Goal: Task Accomplishment & Management: Use online tool/utility

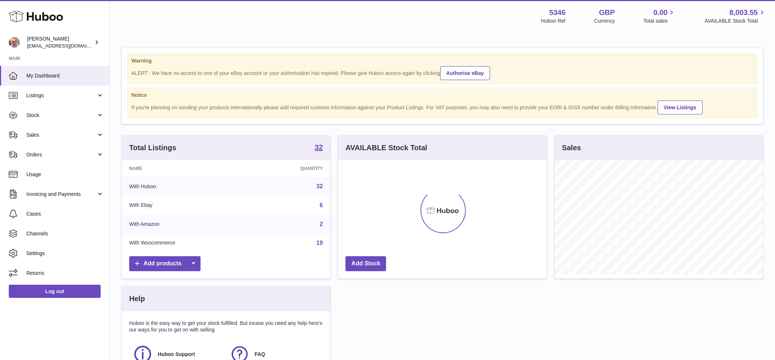
scroll to position [114, 209]
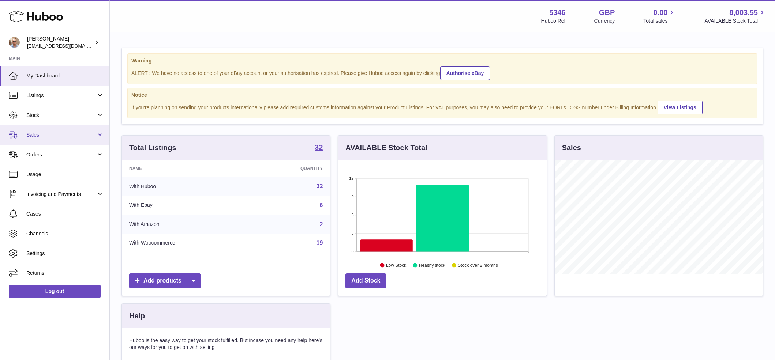
click at [40, 134] on span "Sales" at bounding box center [61, 135] width 70 height 7
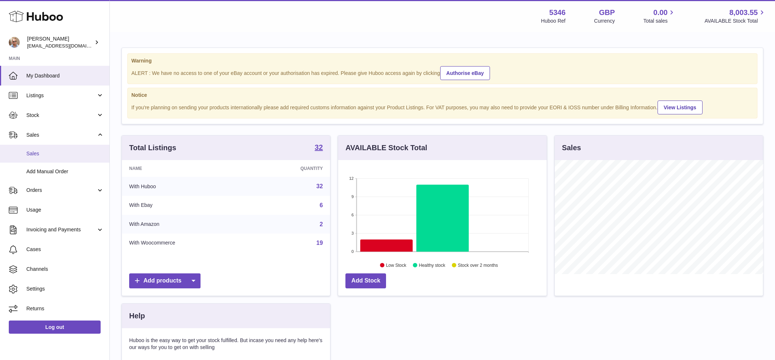
click at [34, 156] on span "Sales" at bounding box center [65, 153] width 78 height 7
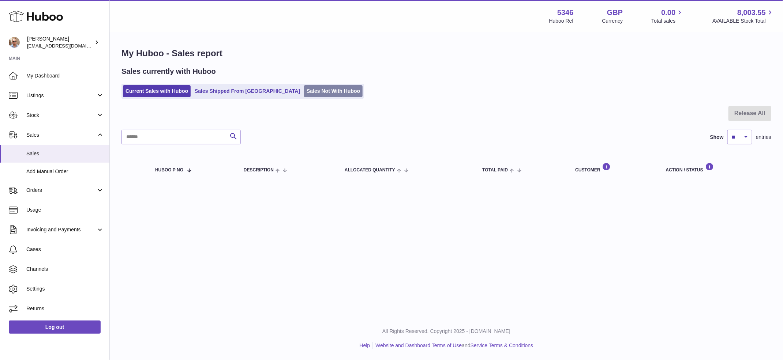
click at [304, 87] on link "Sales Not With Huboo" at bounding box center [333, 91] width 59 height 12
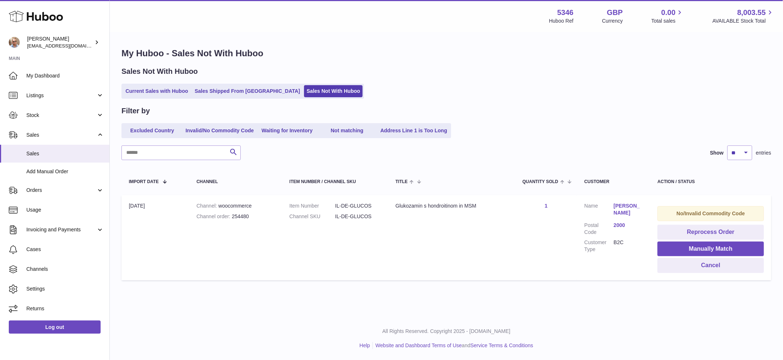
drag, startPoint x: 335, startPoint y: 205, endPoint x: 366, endPoint y: 201, distance: 31.0
click at [366, 201] on td "Item Number IL-DE-GLUCOS Channel SKU IL-DE-GLUCOS" at bounding box center [335, 237] width 106 height 85
click at [357, 207] on dd "IL-DE-GLUCOS" at bounding box center [358, 206] width 46 height 7
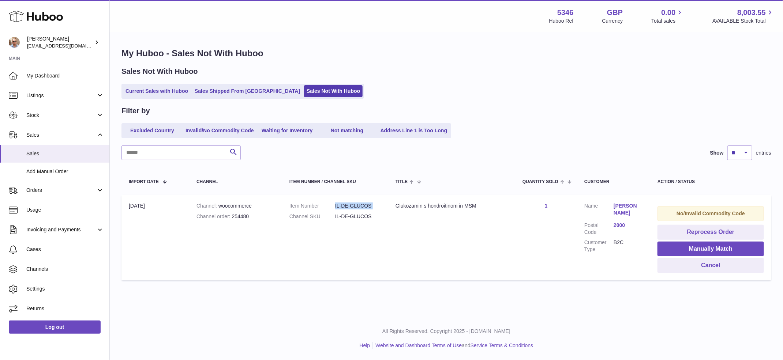
click at [357, 207] on dd "IL-DE-GLUCOS" at bounding box center [358, 206] width 46 height 7
copy dl "IL-DE-GLUCOS"
click at [724, 248] on button "Manually Match" at bounding box center [711, 249] width 106 height 15
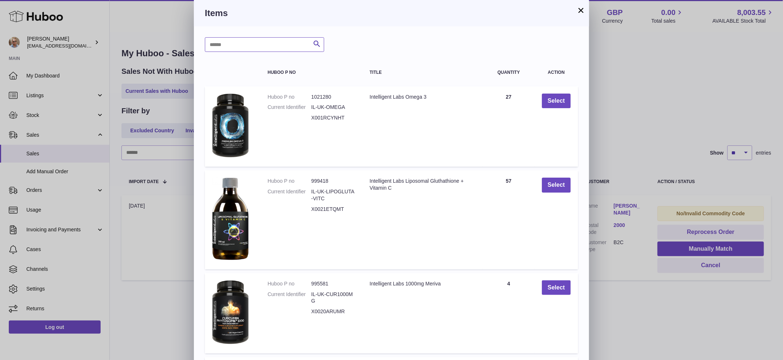
click at [260, 45] on input "text" at bounding box center [264, 44] width 119 height 15
paste input "**********"
type input "**********"
click at [317, 43] on icon "submit" at bounding box center [317, 44] width 9 height 9
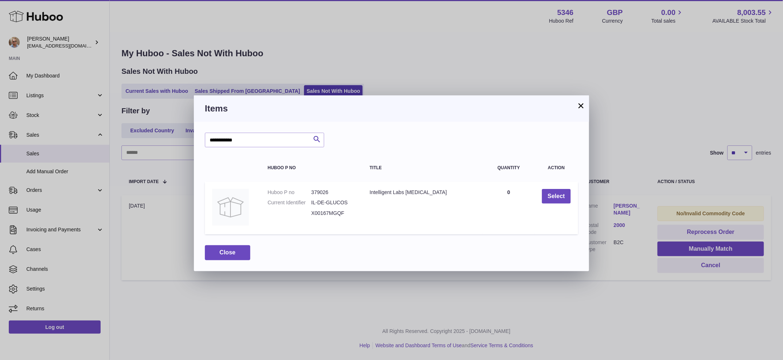
click at [580, 107] on button "×" at bounding box center [581, 105] width 9 height 9
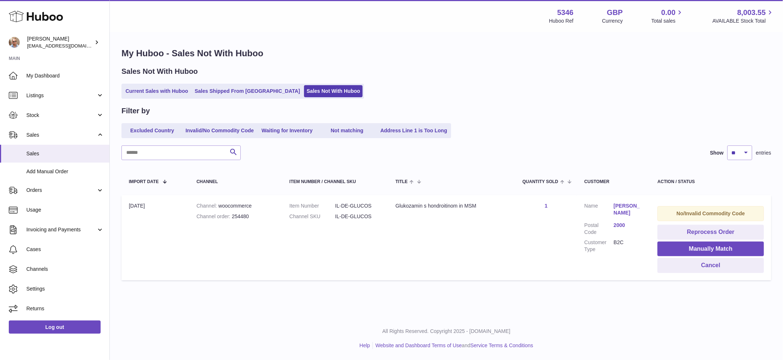
click at [623, 208] on link "[PERSON_NAME]" at bounding box center [628, 210] width 29 height 14
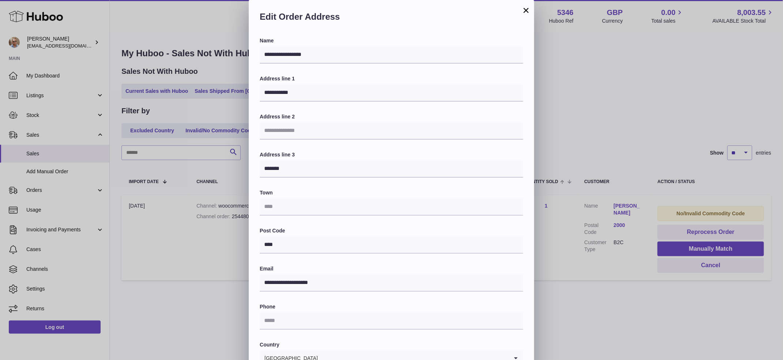
click at [527, 14] on button "×" at bounding box center [526, 10] width 9 height 9
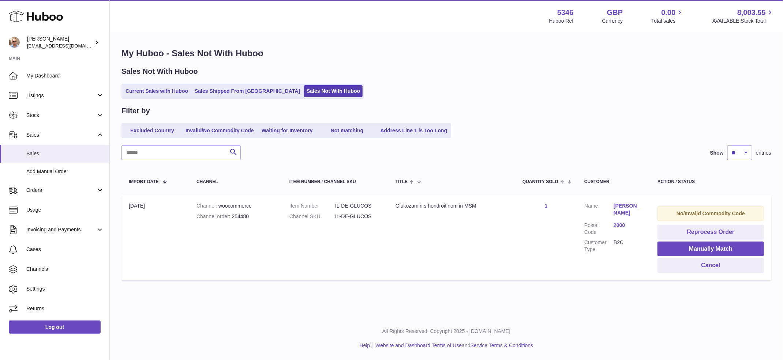
click at [644, 142] on div "Filter by Excluded Country Invalid/No Commodity Code Waiting for Inventory Not …" at bounding box center [447, 195] width 650 height 178
click at [522, 90] on div "Current Sales with Huboo Sales Shipped From [GEOGRAPHIC_DATA] Sales Not With Hu…" at bounding box center [447, 91] width 650 height 15
click at [536, 57] on h1 "My Huboo - Sales Not With Huboo" at bounding box center [447, 54] width 650 height 12
click at [407, 49] on h1 "My Huboo - Sales Not With Huboo" at bounding box center [447, 54] width 650 height 12
click at [419, 56] on h1 "My Huboo - Sales Not With Huboo" at bounding box center [447, 54] width 650 height 12
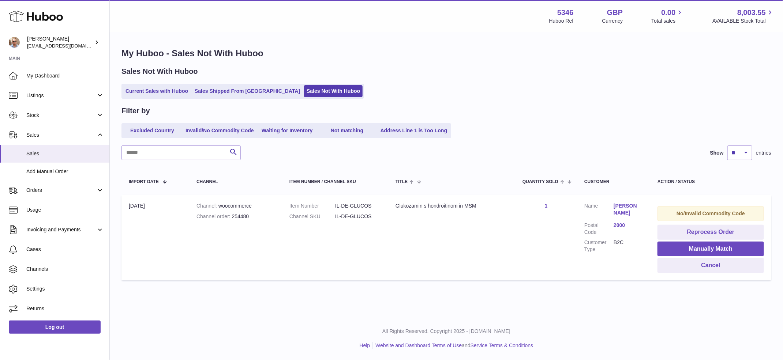
click at [408, 74] on div "Sales Not With Huboo" at bounding box center [447, 72] width 650 height 10
click at [404, 57] on h1 "My Huboo - Sales Not With Huboo" at bounding box center [447, 54] width 650 height 12
click at [412, 55] on h1 "My Huboo - Sales Not With Huboo" at bounding box center [447, 54] width 650 height 12
click at [395, 58] on h1 "My Huboo - Sales Not With Huboo" at bounding box center [447, 54] width 650 height 12
click at [530, 104] on div "My Huboo - Sales Not With Huboo Sales Not With Huboo Current Sales with Huboo S…" at bounding box center [446, 166] width 673 height 266
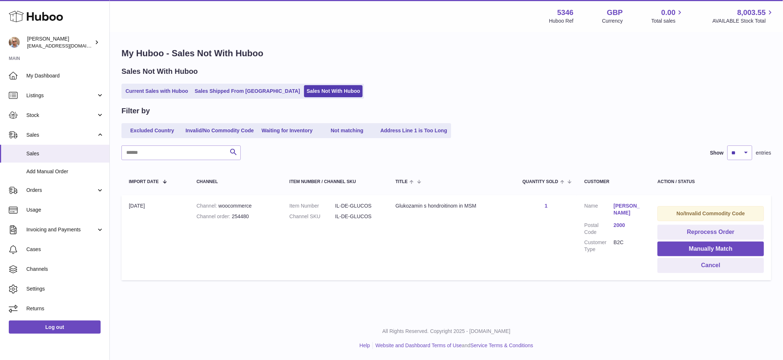
click at [499, 78] on div "Sales Not With Huboo Current Sales with Huboo Sales Shipped From [GEOGRAPHIC_DA…" at bounding box center [447, 83] width 650 height 32
click at [478, 95] on div "Current Sales with Huboo Sales Shipped From [GEOGRAPHIC_DATA] Sales Not With Hu…" at bounding box center [447, 91] width 650 height 15
click at [476, 91] on div "Current Sales with Huboo Sales Shipped From [GEOGRAPHIC_DATA] Sales Not With Hu…" at bounding box center [447, 91] width 650 height 15
click at [463, 68] on div "Sales Not With Huboo" at bounding box center [447, 72] width 650 height 10
click at [411, 90] on div "Current Sales with Huboo Sales Shipped From [GEOGRAPHIC_DATA] Sales Not With Hu…" at bounding box center [447, 91] width 650 height 15
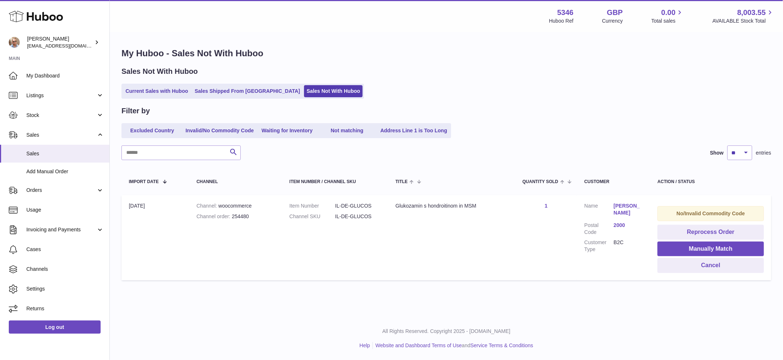
click at [507, 85] on div "Current Sales with Huboo Sales Shipped From [GEOGRAPHIC_DATA] Sales Not With Hu…" at bounding box center [447, 91] width 650 height 15
click at [491, 107] on div "Filter by" at bounding box center [447, 111] width 650 height 10
